Goal: Obtain resource: Obtain resource

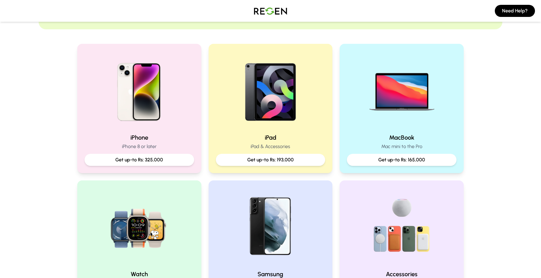
scroll to position [106, 0]
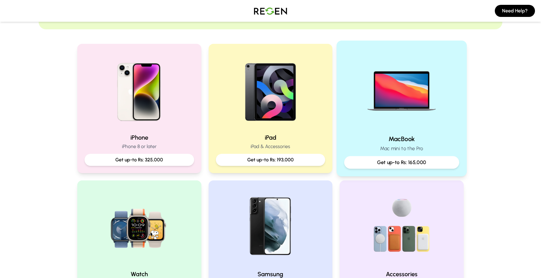
click at [404, 155] on div "MacBook Mac mini to the Pro Get up-to Rs: 165,000" at bounding box center [401, 151] width 115 height 34
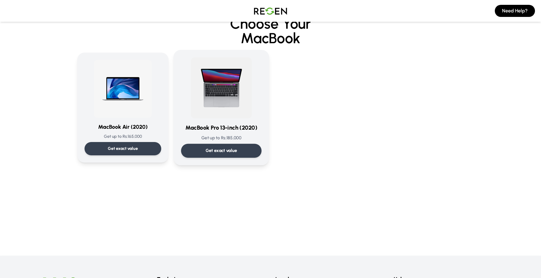
scroll to position [18, 0]
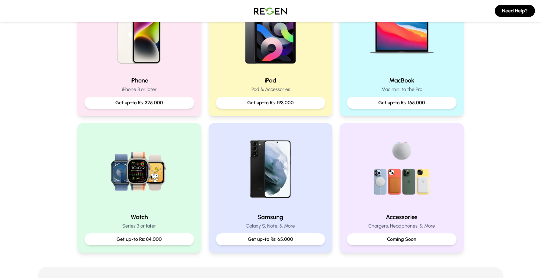
scroll to position [212, 0]
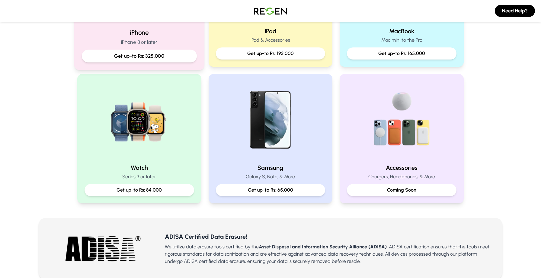
click at [149, 50] on div "Get up-to Rs: 325,000" at bounding box center [139, 56] width 115 height 13
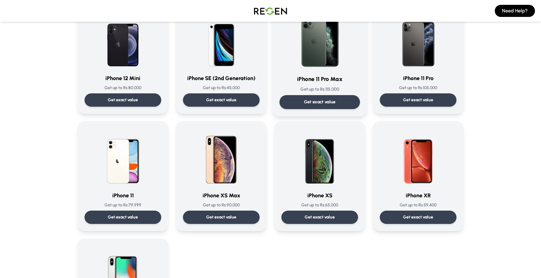
scroll to position [534, 0]
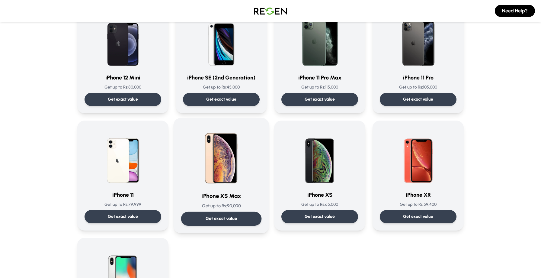
click at [250, 222] on div "Get exact value" at bounding box center [221, 219] width 81 height 14
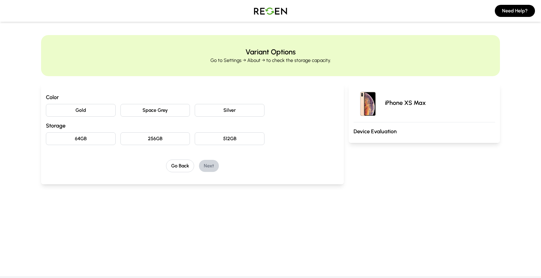
click at [100, 117] on div "Color Gold Space Grey Silver Storage 64GB 256GB 512GB" at bounding box center [192, 119] width 293 height 52
click at [100, 109] on button "Gold" at bounding box center [81, 110] width 70 height 13
click at [189, 134] on button "256GB" at bounding box center [156, 138] width 70 height 13
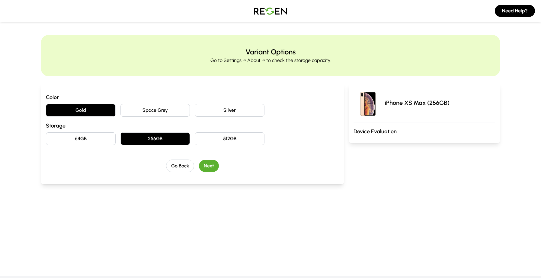
click at [214, 168] on button "Next" at bounding box center [209, 166] width 20 height 12
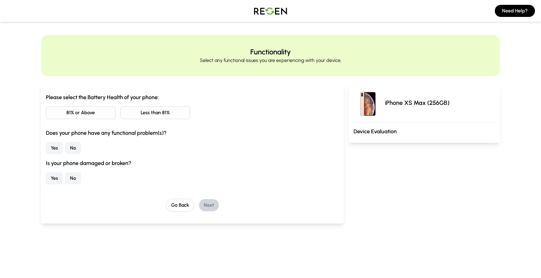
click at [114, 111] on button "81% or Above" at bounding box center [81, 112] width 70 height 13
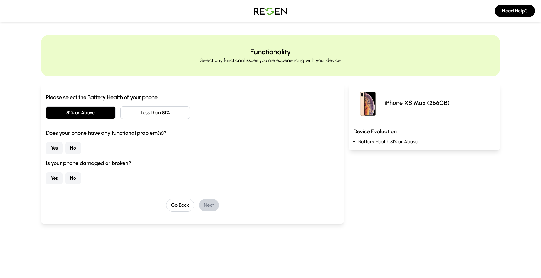
click at [54, 149] on button "Yes" at bounding box center [54, 148] width 17 height 12
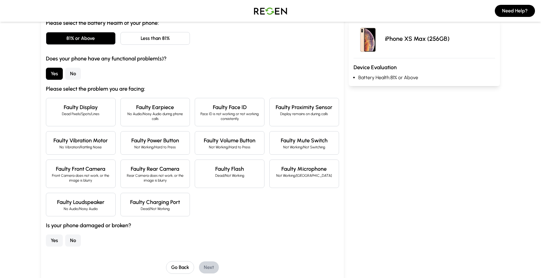
scroll to position [80, 0]
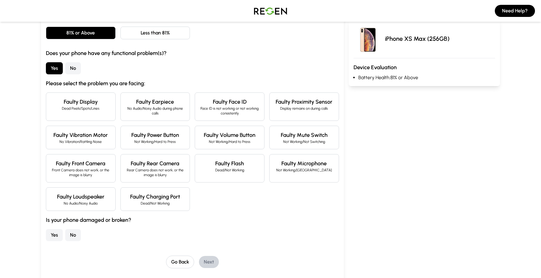
click at [168, 102] on h4 "Faulty Earpiece" at bounding box center [156, 102] width 60 height 8
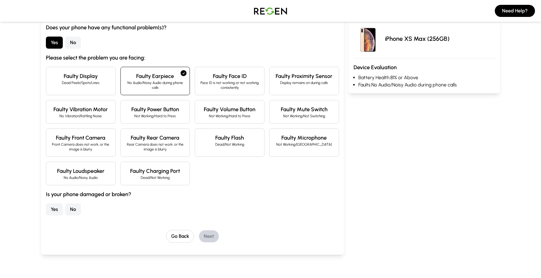
scroll to position [116, 0]
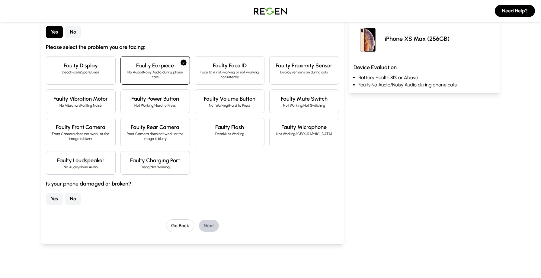
click at [53, 204] on button "Yes" at bounding box center [54, 199] width 17 height 12
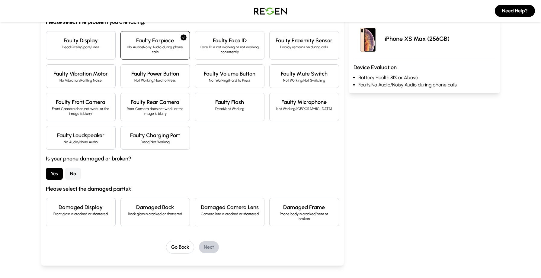
scroll to position [151, 0]
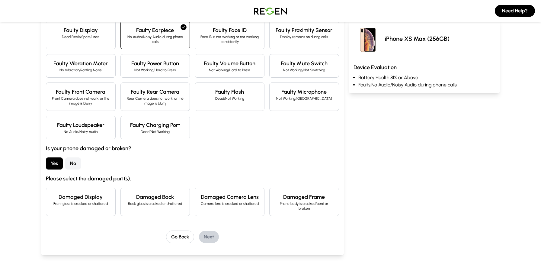
click at [66, 165] on button "No" at bounding box center [73, 163] width 16 height 12
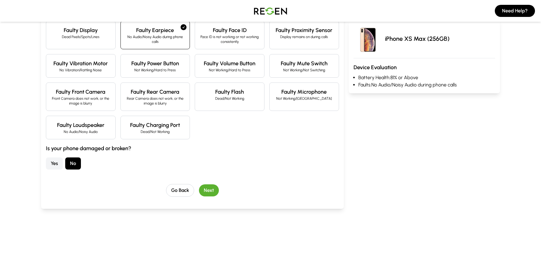
click at [210, 192] on button "Next" at bounding box center [209, 190] width 20 height 12
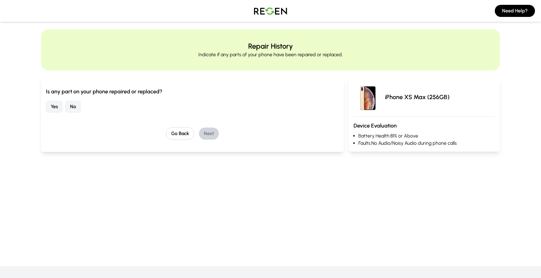
scroll to position [0, 0]
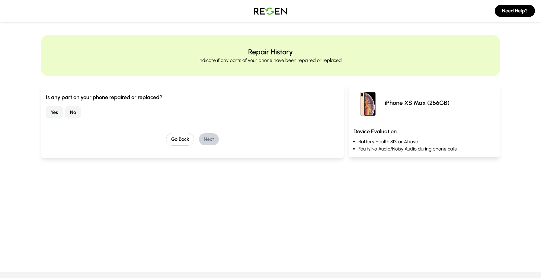
click at [58, 114] on button "Yes" at bounding box center [54, 112] width 17 height 12
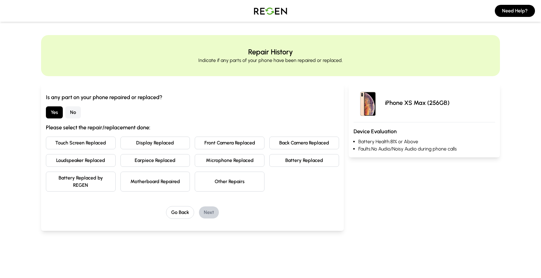
click at [149, 142] on button "Display Replaced" at bounding box center [156, 143] width 70 height 13
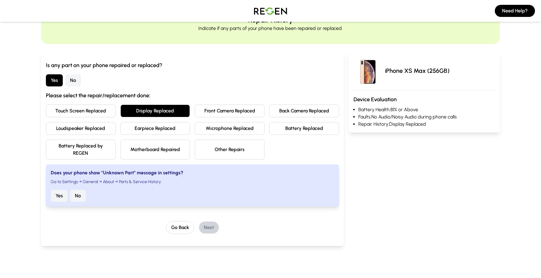
scroll to position [32, 0]
click at [83, 192] on button "No" at bounding box center [78, 196] width 16 height 12
click at [206, 230] on button "Next" at bounding box center [209, 227] width 20 height 12
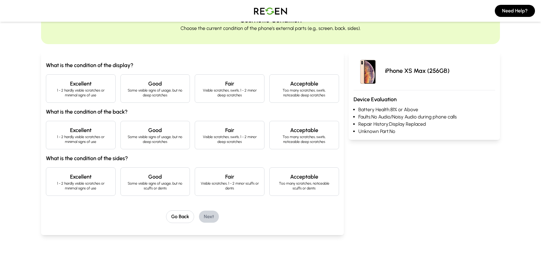
scroll to position [0, 0]
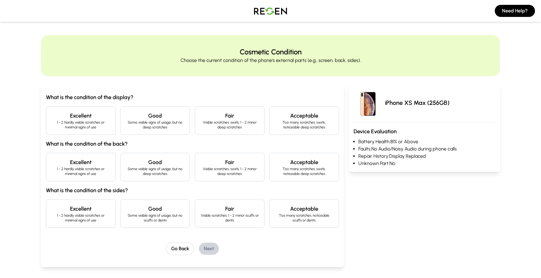
click at [148, 117] on h4 "Good" at bounding box center [156, 115] width 60 height 8
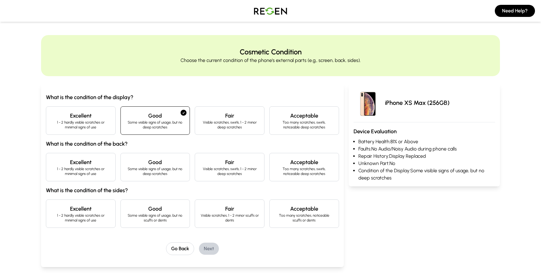
click at [160, 160] on h4 "Good" at bounding box center [156, 162] width 60 height 8
click at [169, 210] on h4 "Good" at bounding box center [156, 209] width 60 height 8
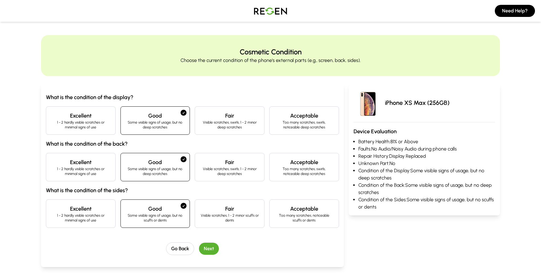
click at [206, 253] on button "Next" at bounding box center [209, 249] width 20 height 12
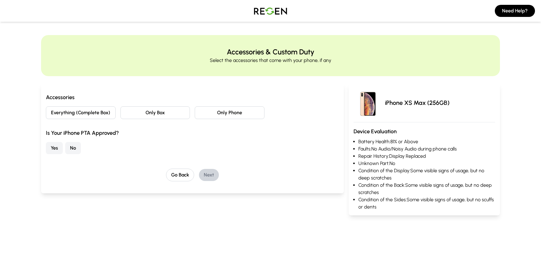
click at [216, 112] on button "Only Phone" at bounding box center [230, 112] width 70 height 13
click at [54, 152] on button "Yes" at bounding box center [54, 148] width 17 height 12
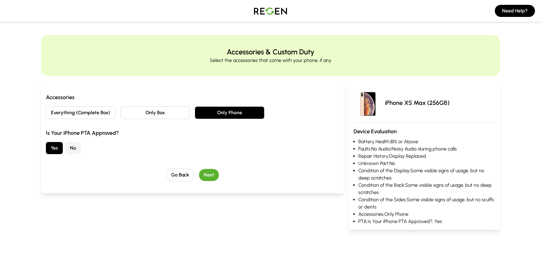
click at [208, 173] on button "Next" at bounding box center [209, 175] width 20 height 12
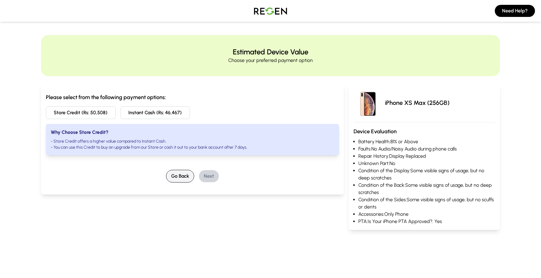
click at [179, 178] on button "Go Back" at bounding box center [180, 176] width 28 height 13
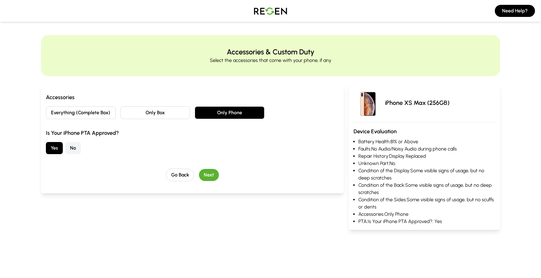
click at [98, 117] on button "Everything (Complete Box)" at bounding box center [81, 112] width 70 height 13
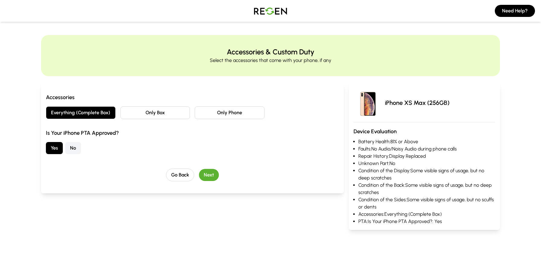
click at [211, 176] on button "Next" at bounding box center [209, 175] width 20 height 12
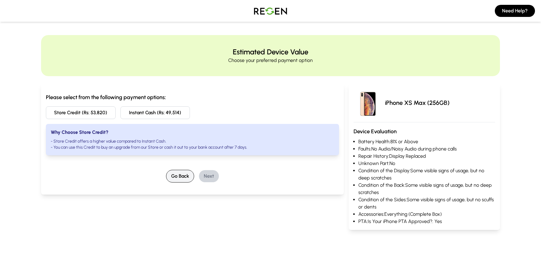
click at [182, 177] on button "Go Back" at bounding box center [180, 176] width 28 height 13
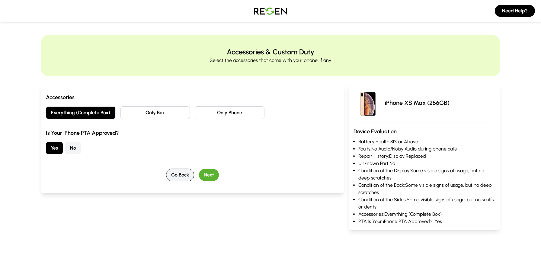
click at [183, 177] on button "Go Back" at bounding box center [180, 175] width 28 height 13
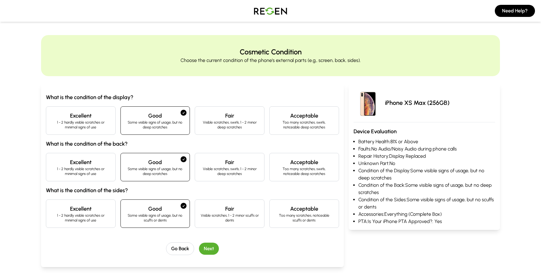
click at [96, 114] on h4 "Excellent" at bounding box center [81, 115] width 60 height 8
click at [92, 178] on div "Excellent 1 - 2 hardly visible scratches or minimal signs of use" at bounding box center [81, 167] width 70 height 28
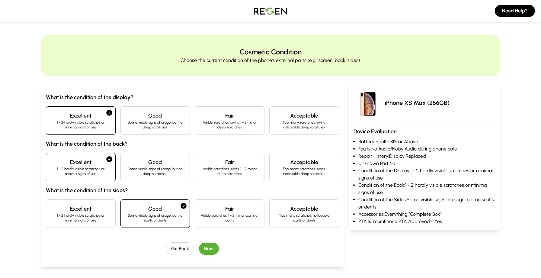
click at [90, 196] on div "What is the condition of the display? Excellent 1 - 2 hardly visible scratches …" at bounding box center [192, 160] width 293 height 135
click at [90, 208] on h4 "Excellent" at bounding box center [81, 209] width 60 height 8
click at [178, 244] on button "Go Back" at bounding box center [180, 248] width 28 height 13
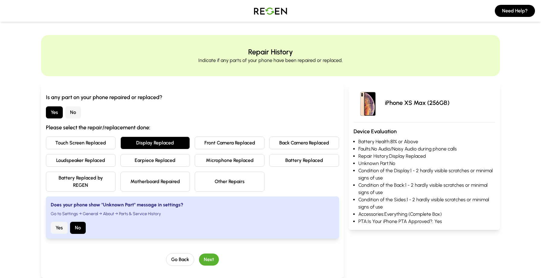
click at [78, 111] on button "No" at bounding box center [73, 112] width 16 height 12
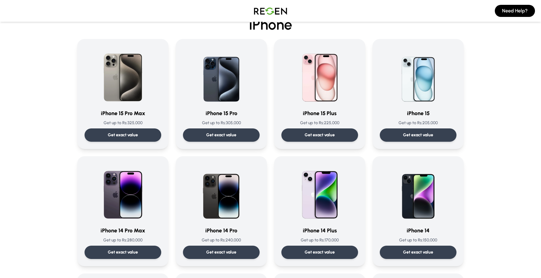
scroll to position [41, 0]
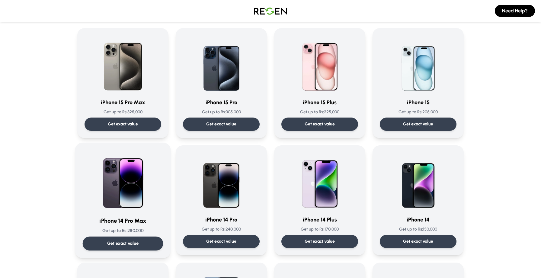
click at [141, 245] on div "Get exact value" at bounding box center [123, 244] width 81 height 14
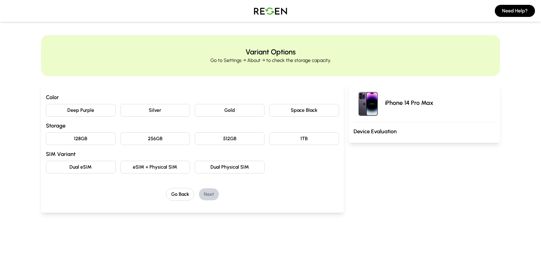
click at [101, 111] on button "Deep Purple" at bounding box center [81, 110] width 70 height 13
click at [233, 137] on button "512GB" at bounding box center [230, 138] width 70 height 13
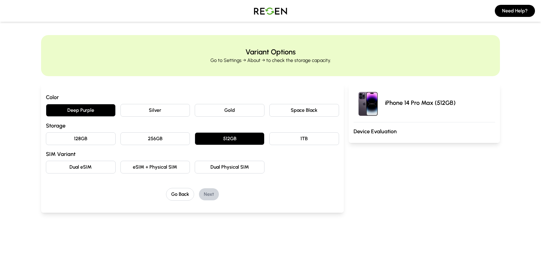
click at [168, 172] on button "eSIM + Physical SIM" at bounding box center [156, 167] width 70 height 13
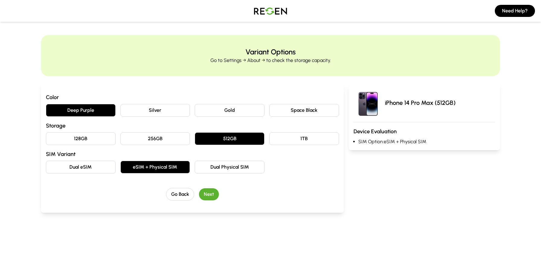
click at [203, 195] on button "Next" at bounding box center [209, 194] width 20 height 12
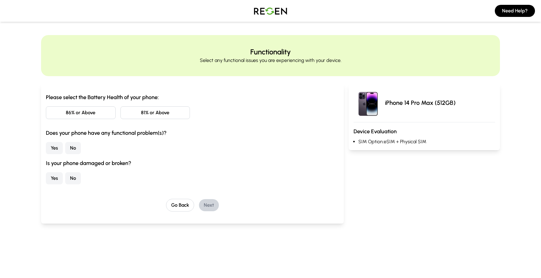
click at [113, 112] on button "86% or Above" at bounding box center [81, 112] width 70 height 13
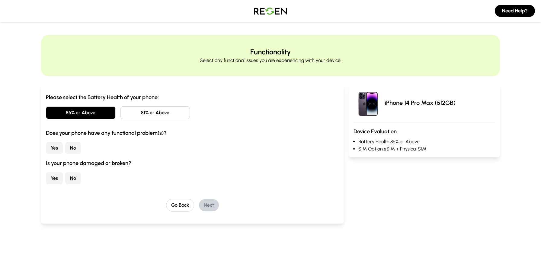
click at [73, 151] on button "No" at bounding box center [73, 148] width 16 height 12
click at [76, 177] on button "No" at bounding box center [73, 178] width 16 height 12
click at [208, 205] on button "Next" at bounding box center [209, 205] width 20 height 12
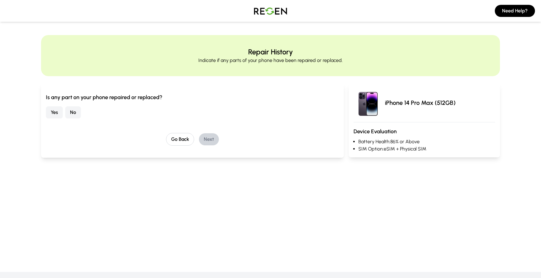
click at [73, 112] on button "No" at bounding box center [73, 112] width 16 height 12
click at [208, 138] on button "Next" at bounding box center [209, 139] width 20 height 12
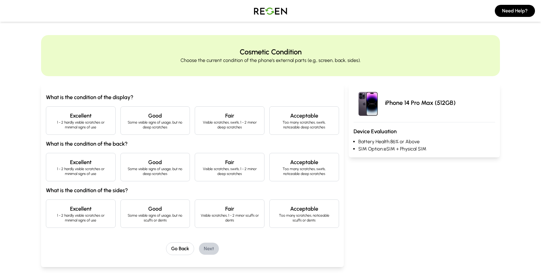
click at [73, 121] on p "1 - 2 hardly visible scratches or minimal signs of use" at bounding box center [81, 125] width 60 height 10
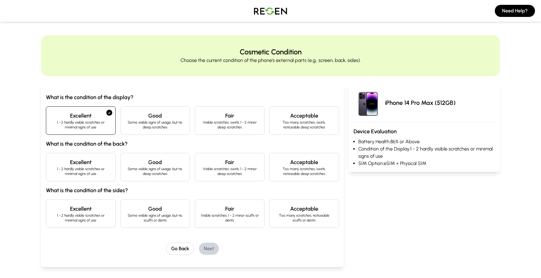
click at [73, 161] on h4 "Excellent" at bounding box center [81, 162] width 60 height 8
click at [89, 205] on h4 "Excellent" at bounding box center [81, 209] width 60 height 8
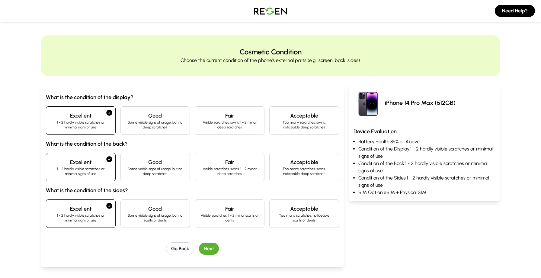
click at [205, 247] on button "Next" at bounding box center [209, 249] width 20 height 12
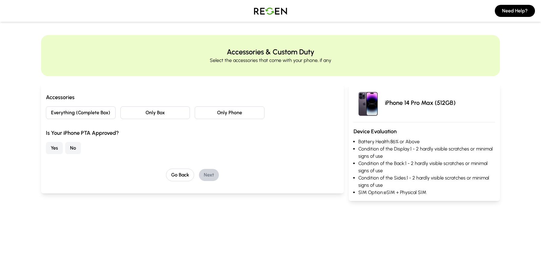
click at [105, 115] on button "Everything (Complete Box)" at bounding box center [81, 112] width 70 height 13
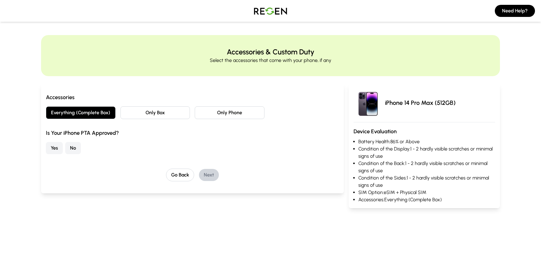
click at [56, 150] on button "Yes" at bounding box center [54, 148] width 17 height 12
click at [213, 177] on button "Next" at bounding box center [209, 175] width 20 height 12
